Goal: Entertainment & Leisure: Consume media (video, audio)

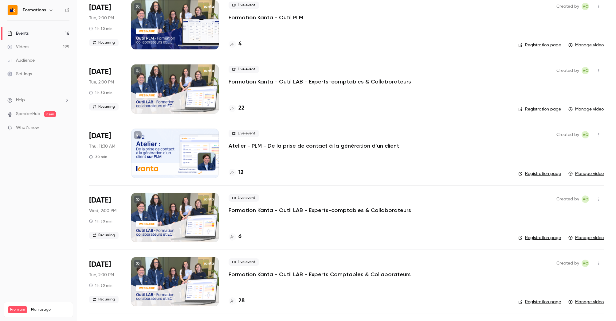
scroll to position [614, 0]
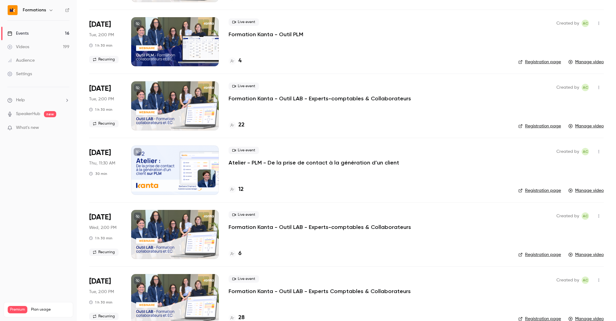
click at [180, 173] on div at bounding box center [175, 170] width 88 height 49
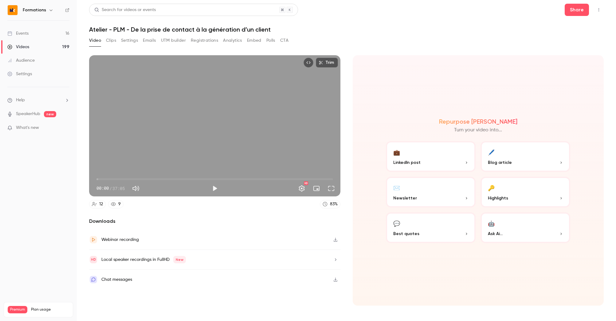
click at [105, 39] on div "Video Clips Settings Emails UTM builder Registrations Analytics Embed Polls CTA" at bounding box center [188, 41] width 199 height 10
click at [111, 40] on button "Clips" at bounding box center [111, 41] width 10 height 10
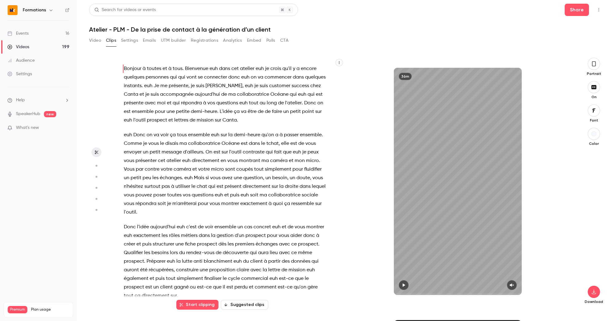
click at [133, 42] on button "Settings" at bounding box center [129, 41] width 17 height 10
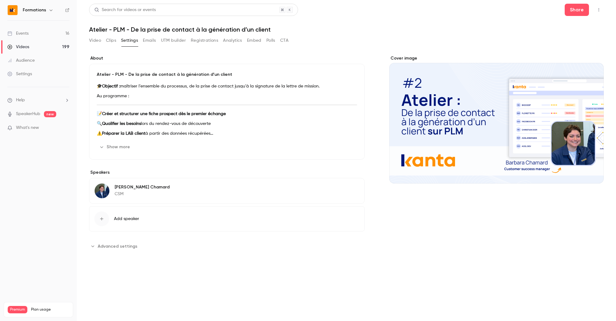
click at [414, 95] on div "Cover image" at bounding box center [496, 119] width 214 height 128
click at [0, 0] on input "Cover image" at bounding box center [0, 0] width 0 height 0
click at [92, 37] on button "Video" at bounding box center [95, 41] width 12 height 10
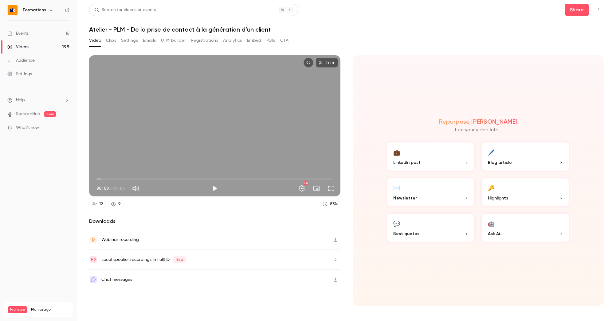
click at [29, 45] on div "Videos" at bounding box center [18, 47] width 22 height 6
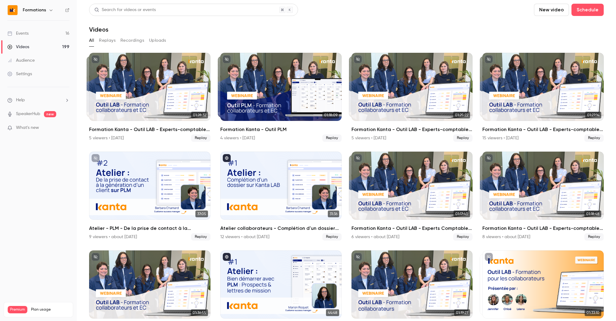
click at [33, 29] on link "Events 16" at bounding box center [38, 34] width 77 height 14
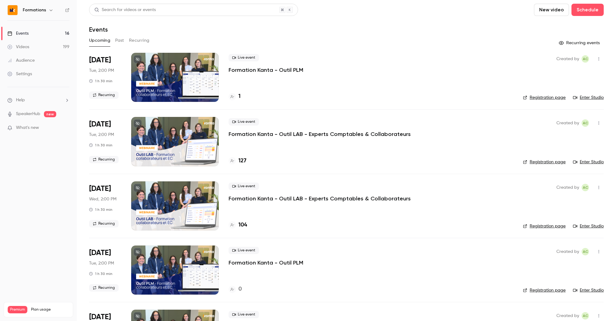
click at [119, 42] on button "Past" at bounding box center [119, 41] width 9 height 10
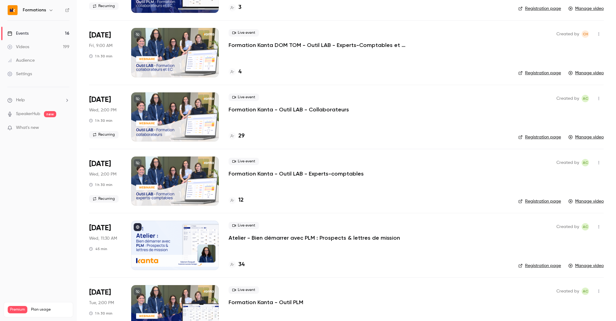
scroll to position [1326, 0]
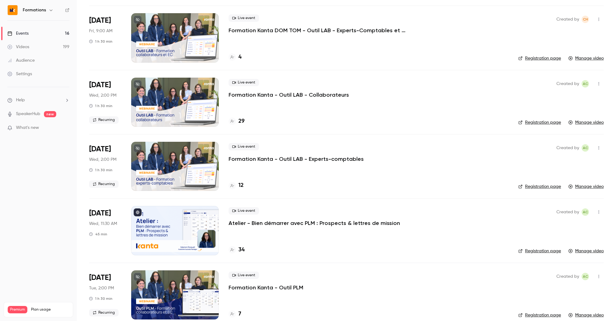
click at [207, 225] on div at bounding box center [175, 230] width 88 height 49
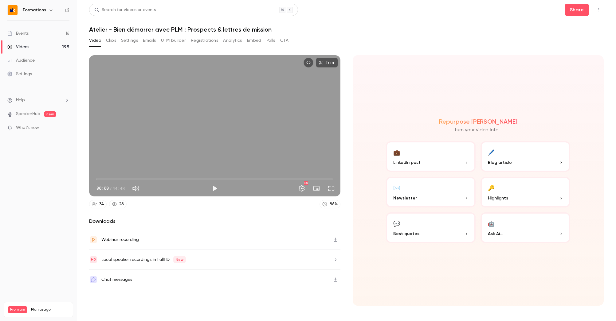
click at [113, 42] on button "Clips" at bounding box center [111, 41] width 10 height 10
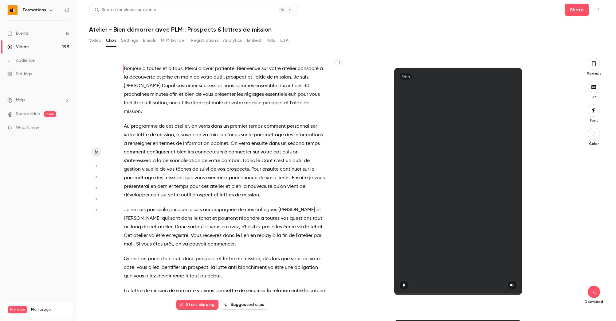
click at [126, 38] on button "Settings" at bounding box center [129, 41] width 17 height 10
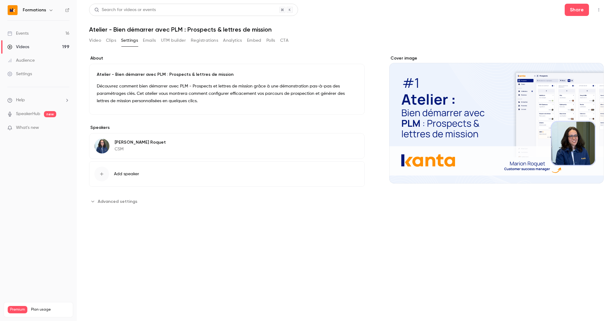
click at [40, 11] on h6 "Formations" at bounding box center [34, 10] width 23 height 6
click at [49, 10] on icon "button" at bounding box center [51, 10] width 5 height 5
click at [80, 56] on div "Switch channel 5" at bounding box center [53, 56] width 63 height 6
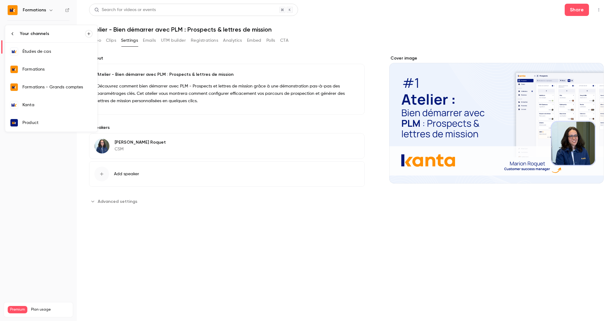
click at [61, 105] on div "Kanta" at bounding box center [57, 105] width 70 height 6
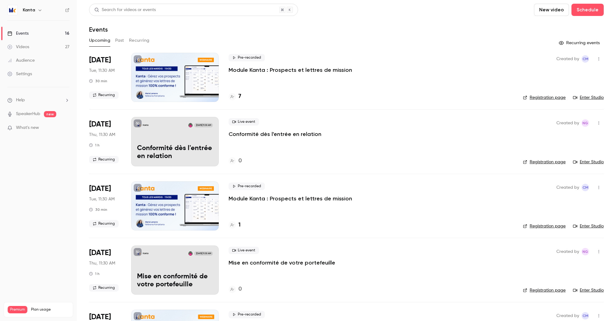
click at [38, 12] on icon "button" at bounding box center [39, 10] width 5 height 5
click at [42, 57] on span "Switch channel" at bounding box center [37, 56] width 31 height 6
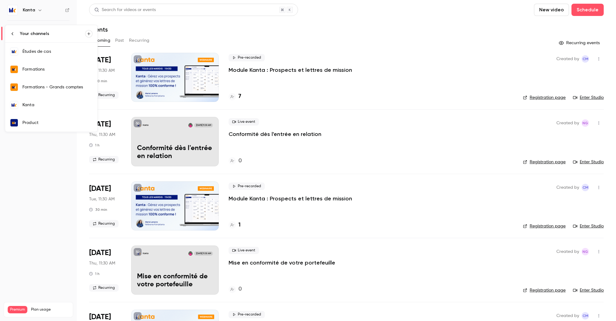
click at [45, 69] on div "Formations" at bounding box center [57, 69] width 70 height 6
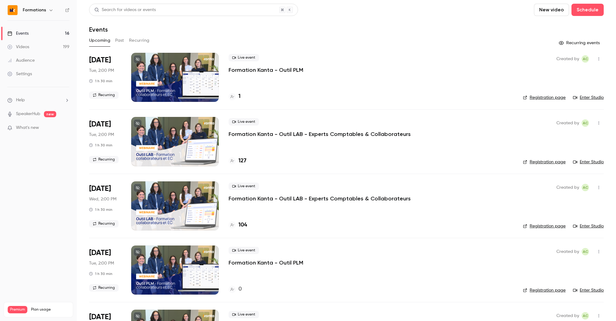
click at [119, 41] on button "Past" at bounding box center [119, 41] width 9 height 10
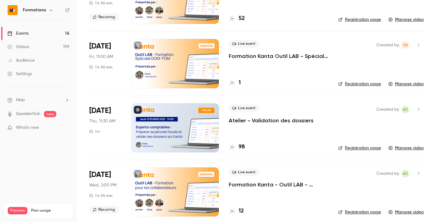
scroll to position [6895, 0]
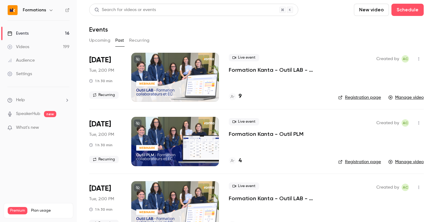
click at [34, 34] on link "Events 16" at bounding box center [38, 34] width 77 height 14
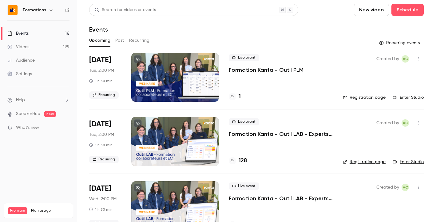
click at [45, 15] on div "Formations" at bounding box center [38, 10] width 62 height 10
click at [47, 11] on button "button" at bounding box center [50, 9] width 7 height 7
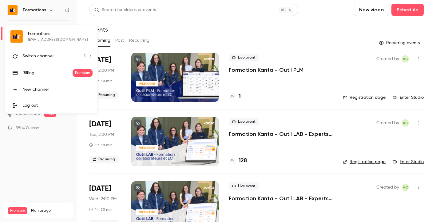
click at [44, 59] on span "Switch channel" at bounding box center [37, 56] width 31 height 6
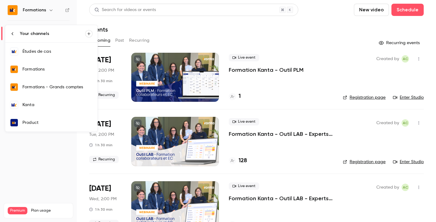
click at [38, 106] on div "Kanta" at bounding box center [57, 105] width 70 height 6
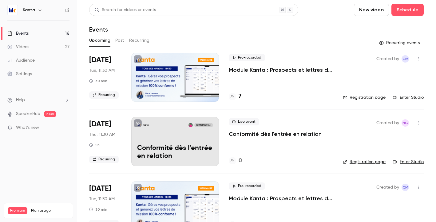
click at [33, 11] on h6 "Kanta" at bounding box center [29, 10] width 12 height 6
click at [24, 33] on div "Events" at bounding box center [17, 33] width 21 height 6
click at [40, 10] on icon "button" at bounding box center [39, 11] width 3 height 2
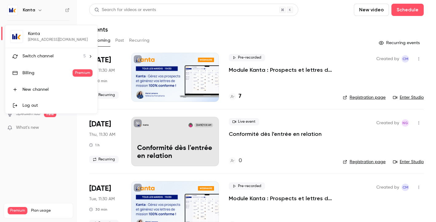
click at [52, 53] on span "Switch channel" at bounding box center [37, 56] width 31 height 6
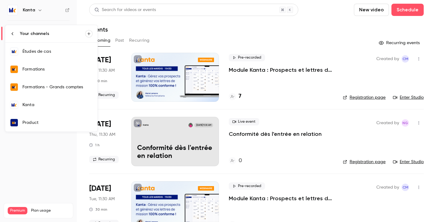
click at [46, 66] on div "Formations" at bounding box center [57, 69] width 70 height 6
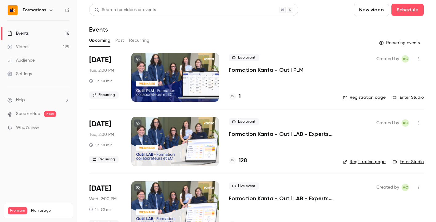
click at [51, 10] on icon "button" at bounding box center [51, 10] width 5 height 5
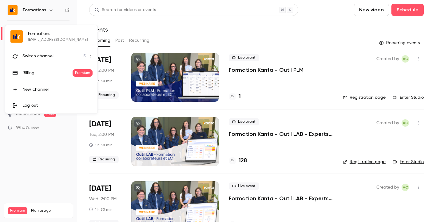
click at [53, 54] on div "Switch channel 5" at bounding box center [53, 56] width 63 height 6
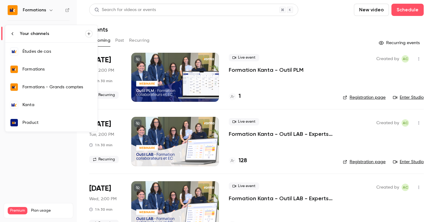
click at [36, 125] on div "Product" at bounding box center [57, 123] width 70 height 6
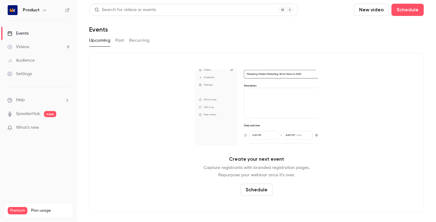
click at [24, 31] on div "Events" at bounding box center [17, 33] width 21 height 6
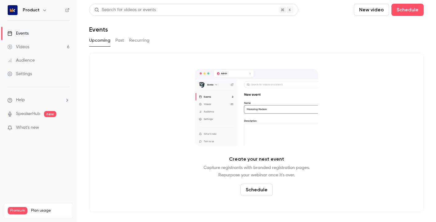
click at [37, 11] on h6 "Product" at bounding box center [31, 10] width 17 height 6
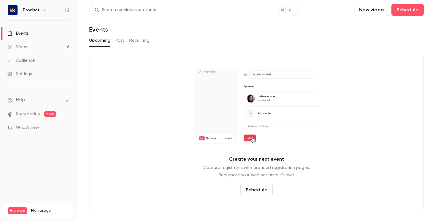
click at [42, 10] on icon "button" at bounding box center [44, 10] width 5 height 5
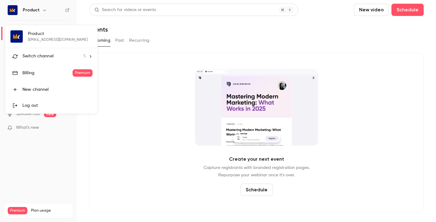
click at [56, 59] on div "Switch channel 5" at bounding box center [53, 56] width 63 height 6
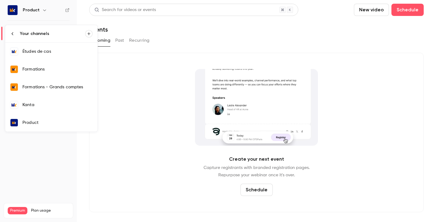
click at [49, 50] on div "Études de cas" at bounding box center [57, 52] width 70 height 6
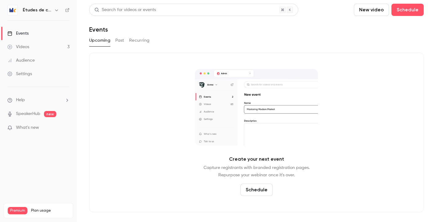
click at [54, 11] on icon "button" at bounding box center [56, 10] width 5 height 5
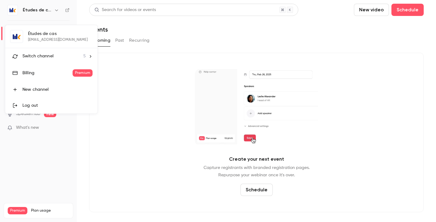
click at [52, 56] on span "Switch channel" at bounding box center [37, 56] width 31 height 6
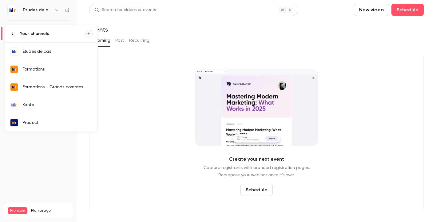
click at [27, 103] on div "Kanta" at bounding box center [57, 105] width 70 height 6
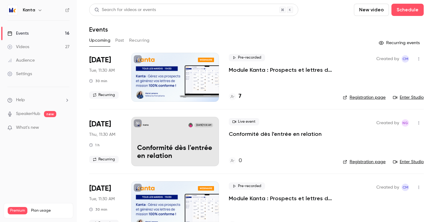
click at [116, 38] on button "Past" at bounding box center [119, 41] width 9 height 10
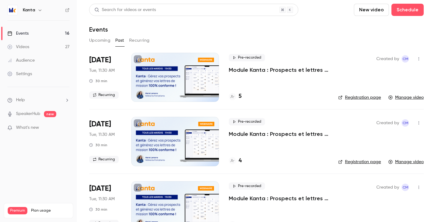
click at [252, 69] on p "Module Kanta : Prospects et lettres de mission" at bounding box center [279, 69] width 100 height 7
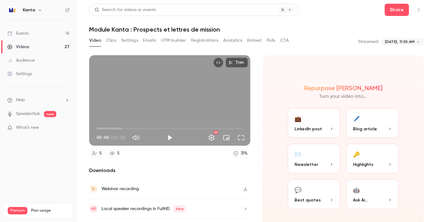
click at [112, 41] on button "Clips" at bounding box center [111, 41] width 10 height 10
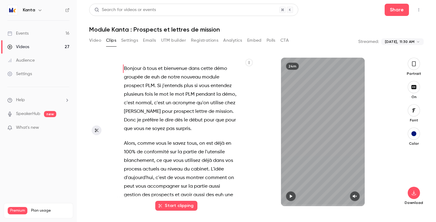
click at [128, 37] on button "Settings" at bounding box center [129, 41] width 17 height 10
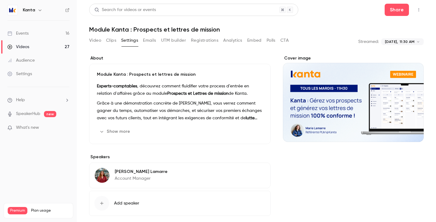
click at [149, 40] on button "Emails" at bounding box center [149, 41] width 13 height 10
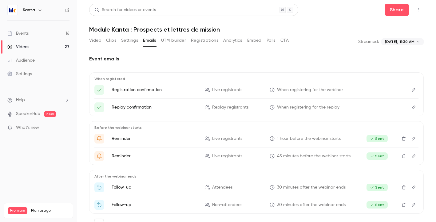
click at [132, 39] on button "Settings" at bounding box center [129, 41] width 17 height 10
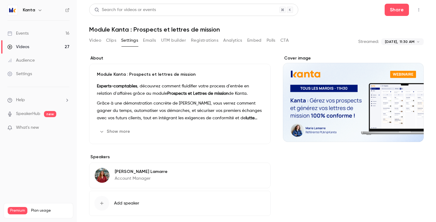
click at [151, 40] on button "Emails" at bounding box center [149, 41] width 13 height 10
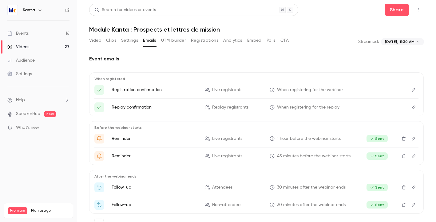
click at [174, 42] on button "UTM builder" at bounding box center [173, 41] width 25 height 10
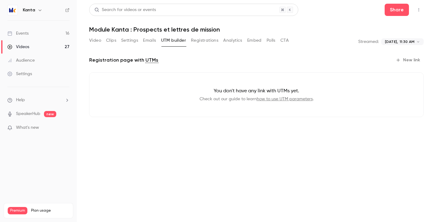
click at [195, 42] on button "Registrations" at bounding box center [204, 41] width 27 height 10
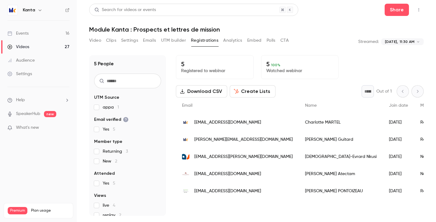
click at [238, 41] on button "Analytics" at bounding box center [232, 41] width 19 height 10
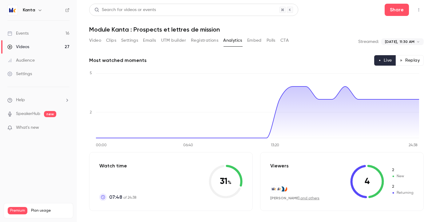
click at [259, 40] on button "Embed" at bounding box center [254, 41] width 14 height 10
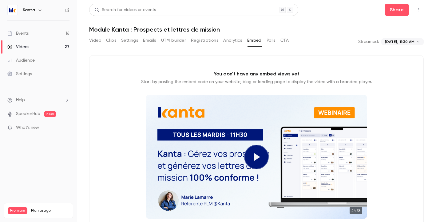
click at [268, 41] on button "Polls" at bounding box center [270, 41] width 9 height 10
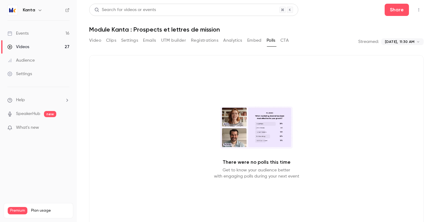
click at [282, 40] on button "CTA" at bounding box center [284, 41] width 8 height 10
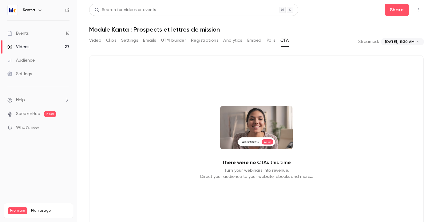
click at [152, 43] on button "Emails" at bounding box center [149, 41] width 13 height 10
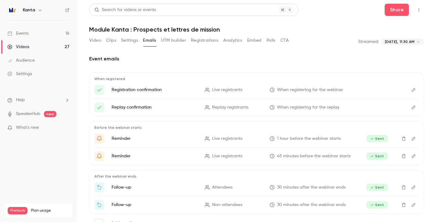
click at [111, 37] on button "Clips" at bounding box center [111, 41] width 10 height 10
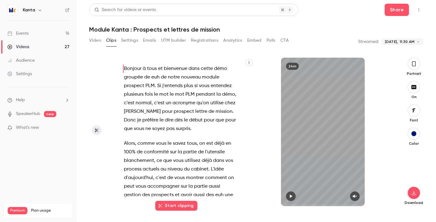
click at [95, 40] on button "Video" at bounding box center [95, 41] width 12 height 10
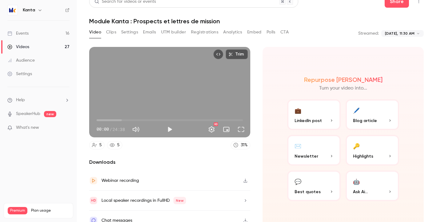
scroll to position [15, 0]
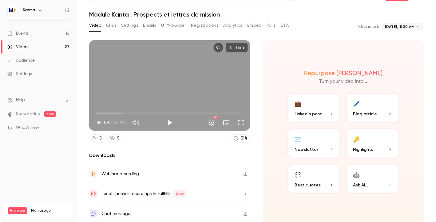
click at [243, 212] on icon "button" at bounding box center [245, 214] width 5 height 4
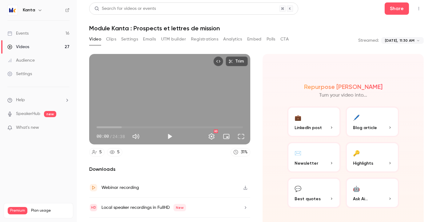
scroll to position [0, 0]
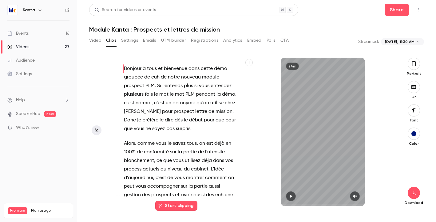
click at [96, 39] on button "Video" at bounding box center [95, 41] width 12 height 10
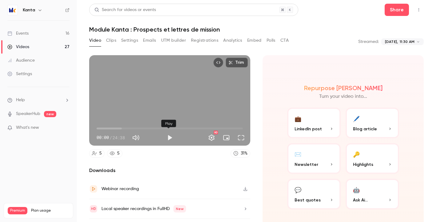
click at [167, 133] on button "Play" at bounding box center [169, 138] width 12 height 12
click at [168, 132] on button "Pause" at bounding box center [169, 138] width 12 height 12
type input "*"
